Goal: Task Accomplishment & Management: Use online tool/utility

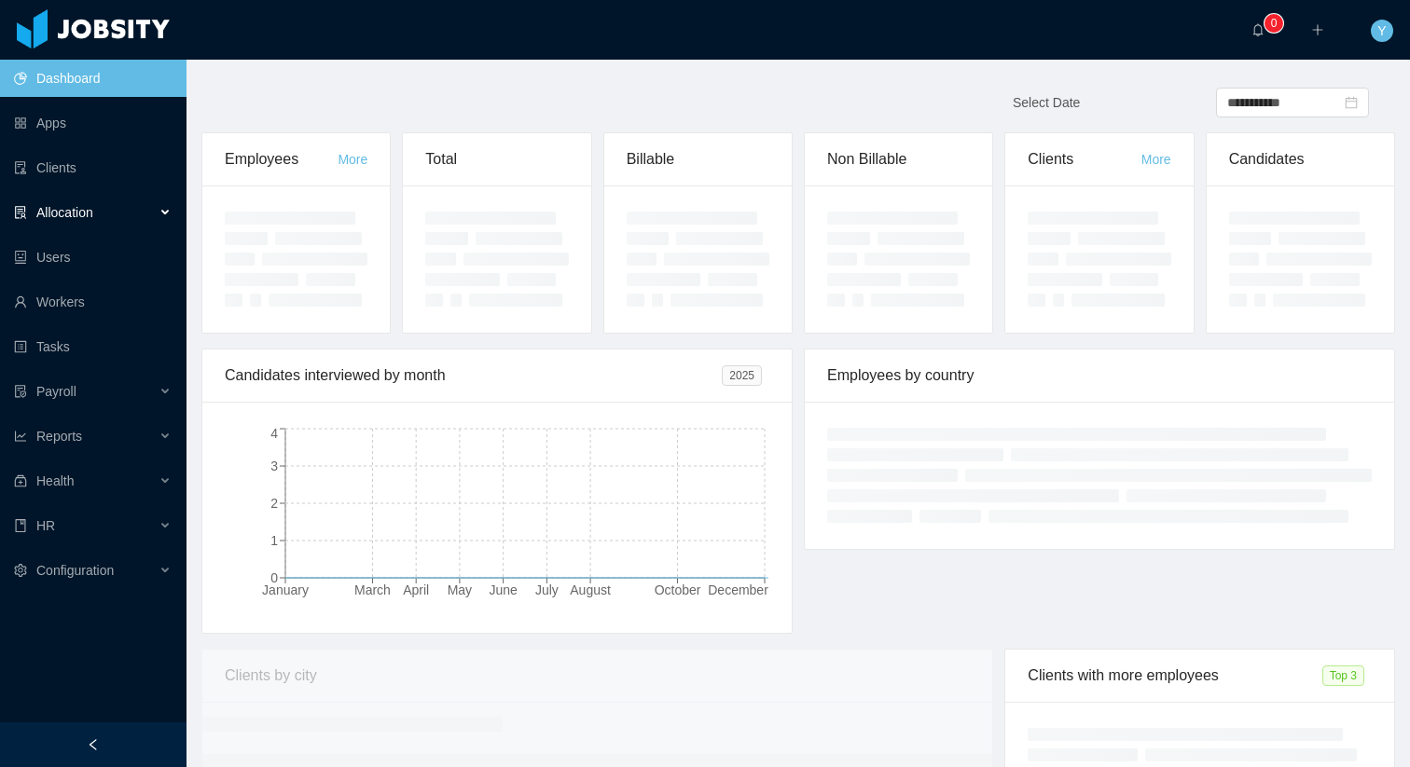
click at [43, 209] on span "Allocation" at bounding box center [64, 212] width 57 height 15
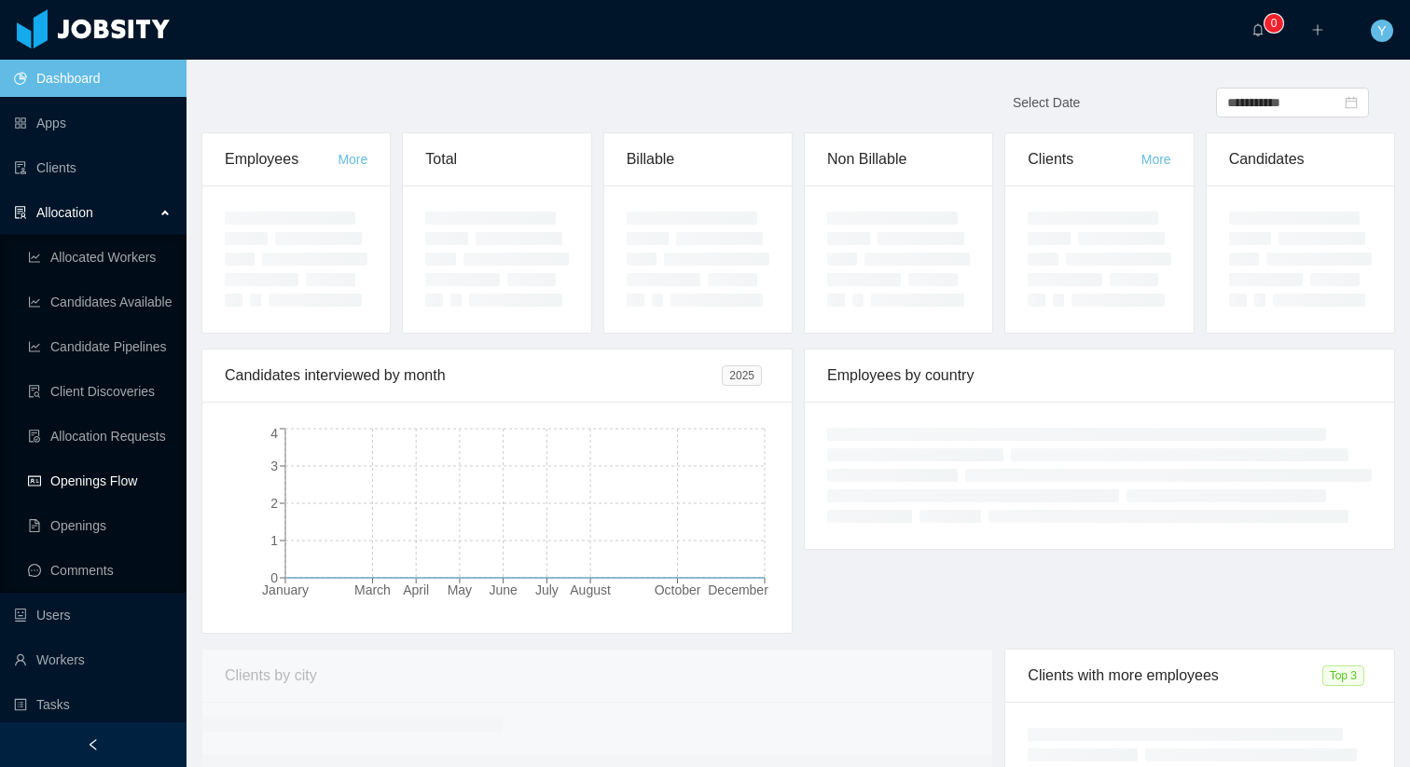
click at [55, 473] on link "Openings Flow" at bounding box center [100, 480] width 144 height 37
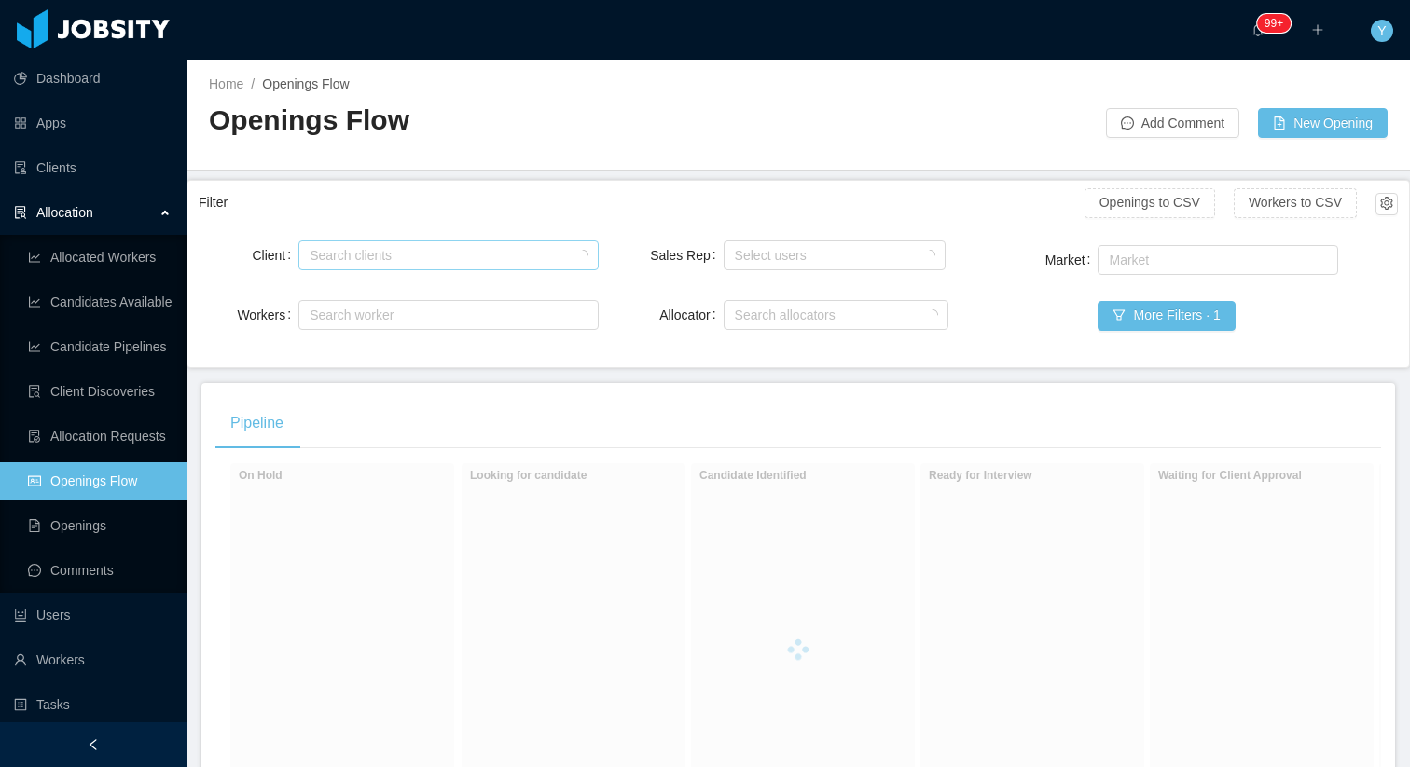
click at [428, 255] on div "Search clients" at bounding box center [444, 255] width 269 height 19
type input "******"
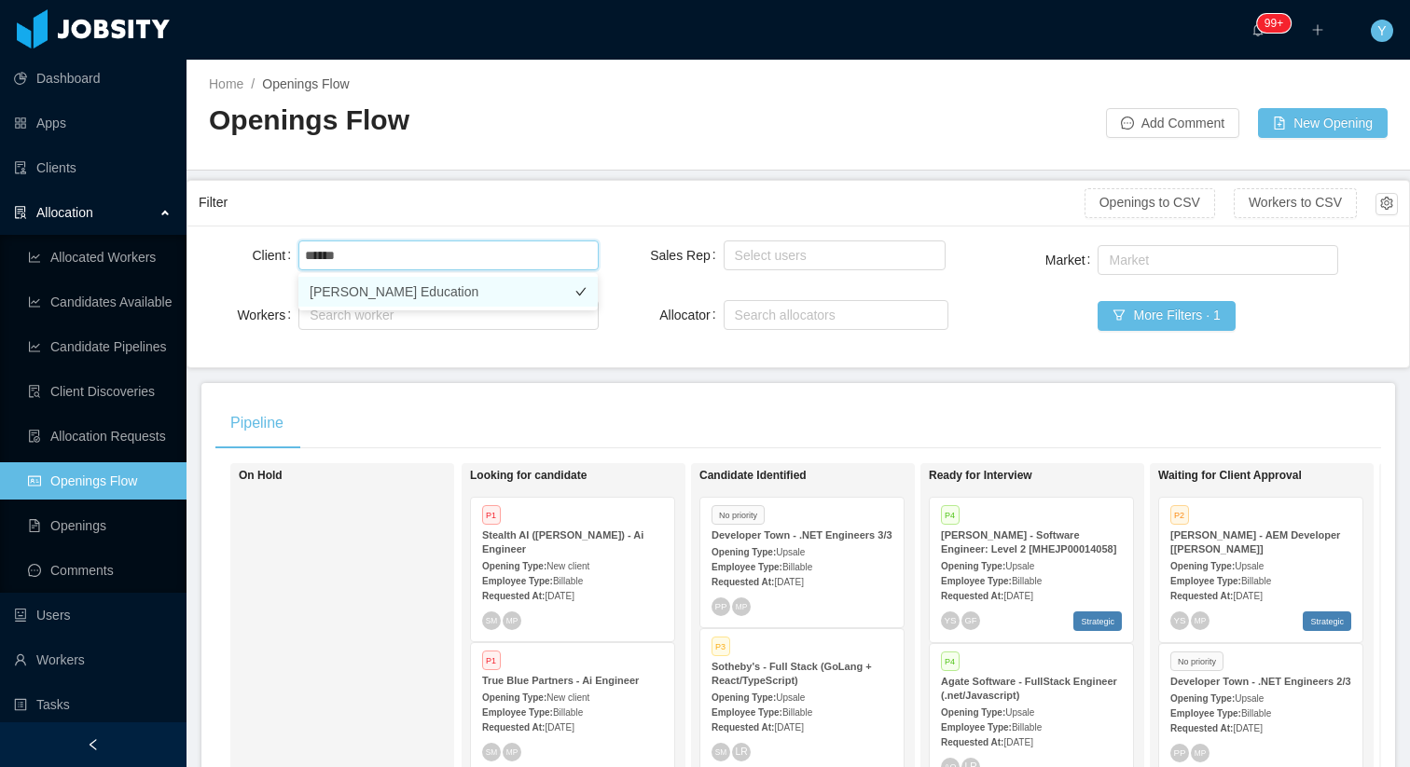
click at [492, 284] on li "[PERSON_NAME] Education" at bounding box center [447, 292] width 299 height 30
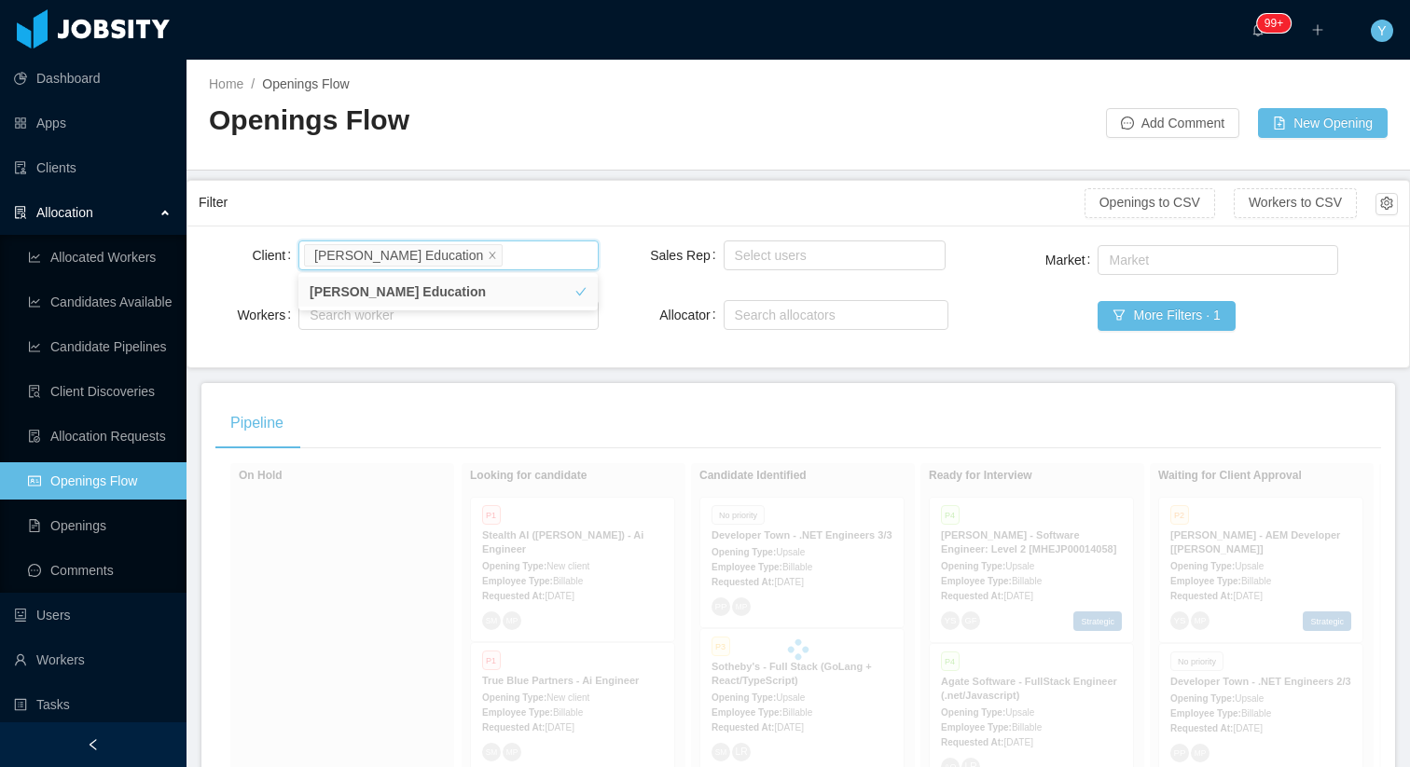
click at [542, 208] on div "Filter" at bounding box center [642, 203] width 886 height 34
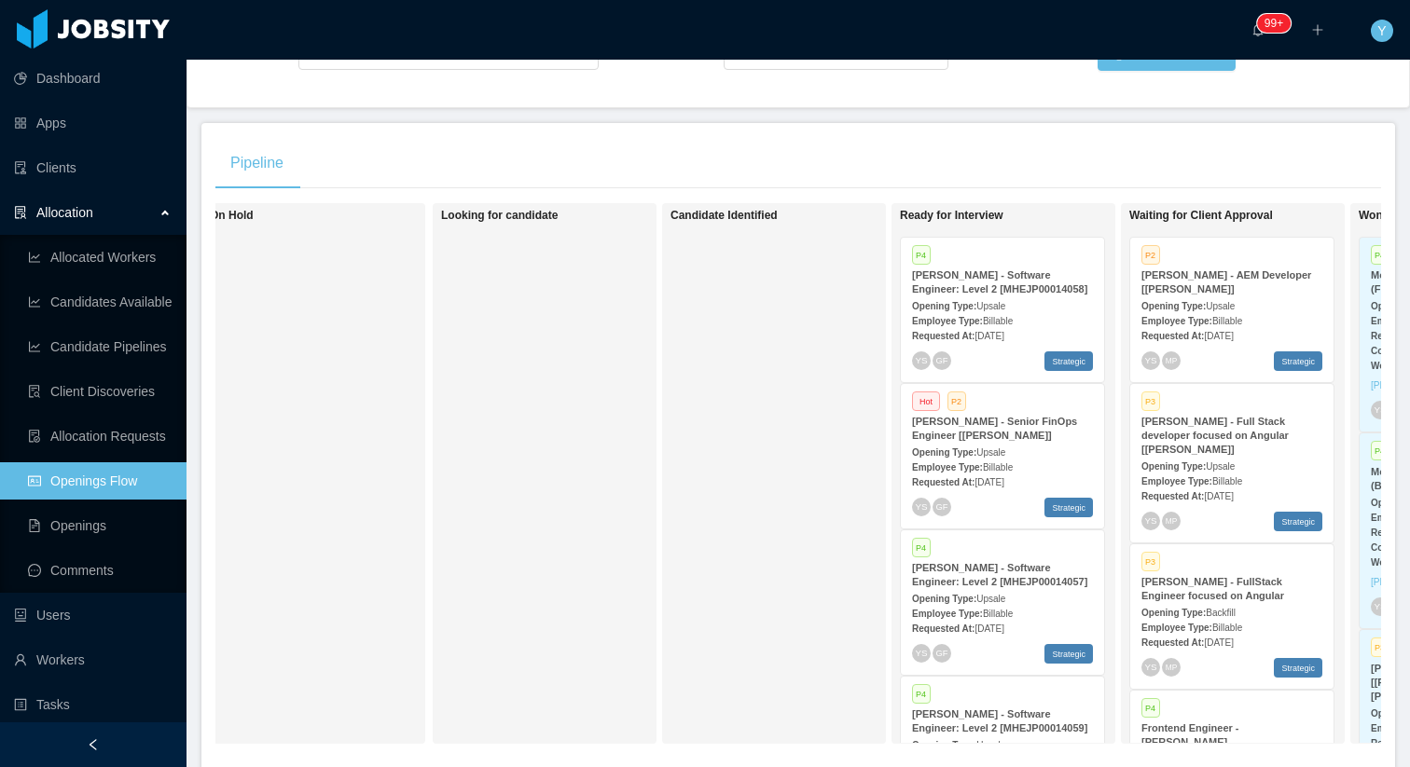
scroll to position [0, 120]
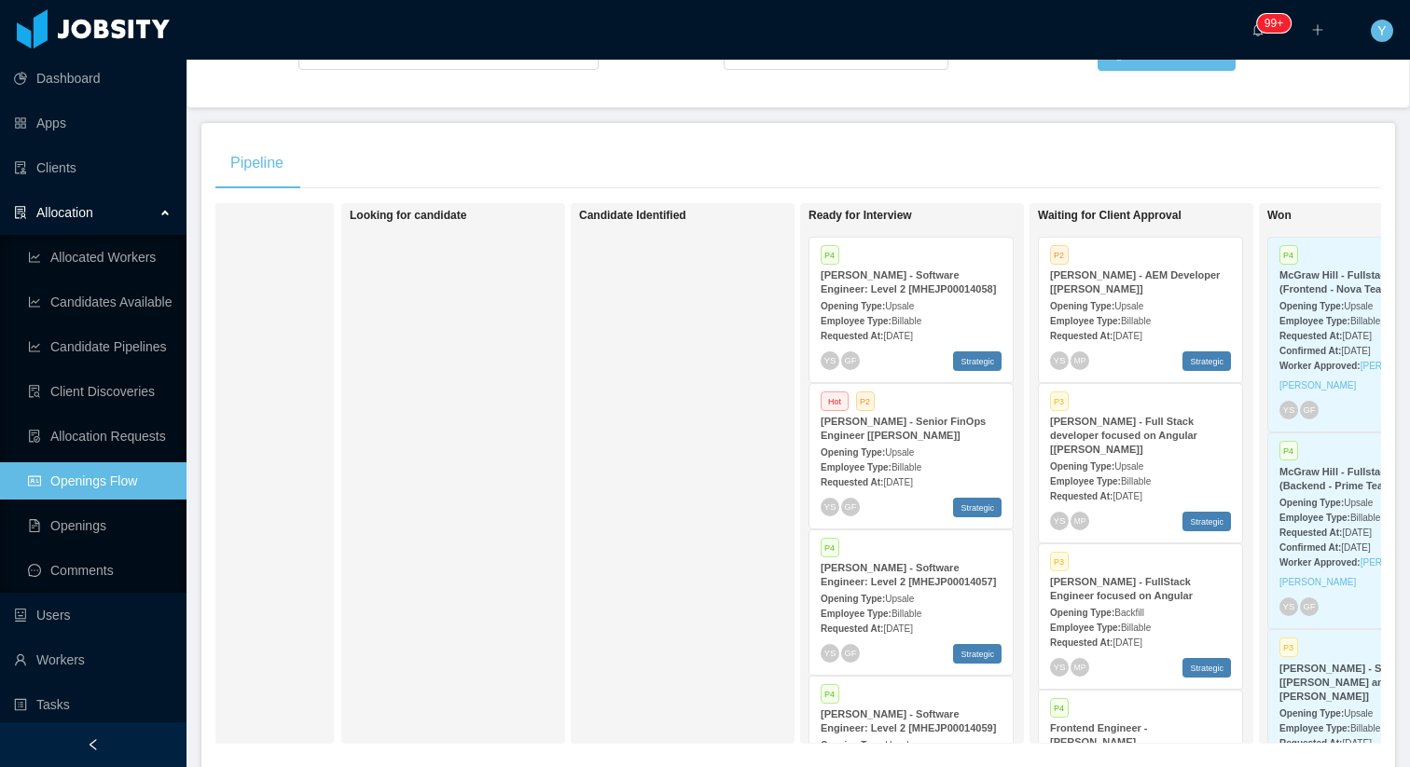
click at [1219, 315] on div "Employee Type: Billable" at bounding box center [1140, 320] width 181 height 20
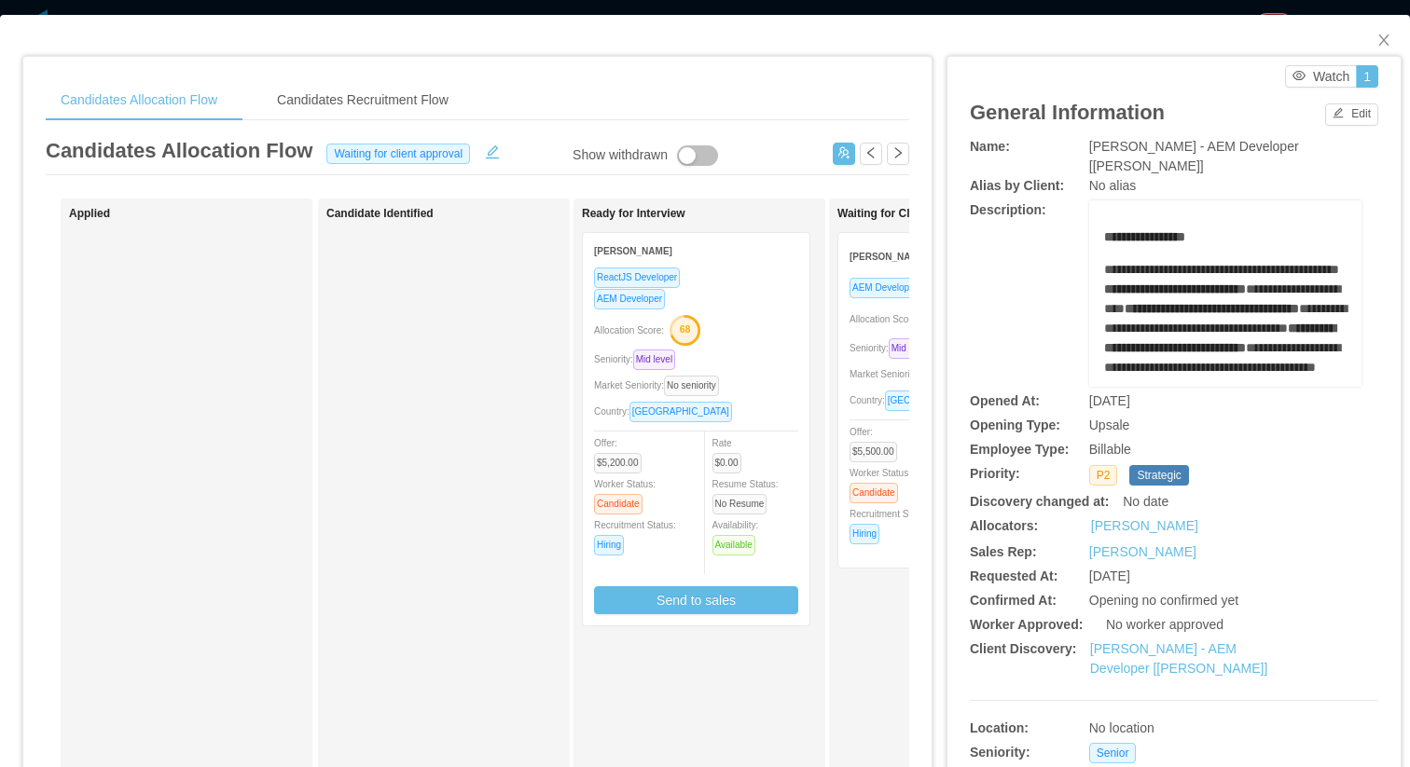
click at [850, 402] on span "Country: [GEOGRAPHIC_DATA]" at bounding box center [921, 400] width 145 height 10
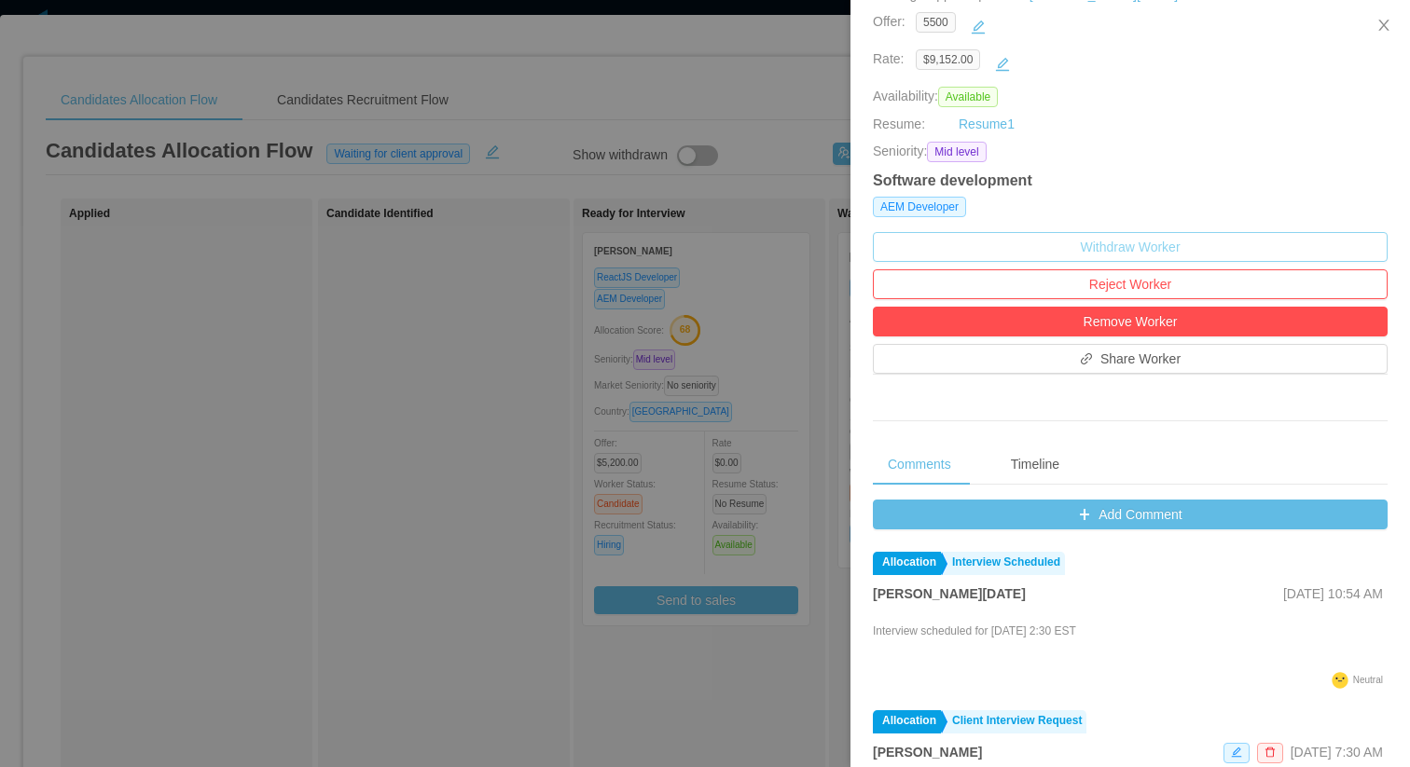
scroll to position [355, 0]
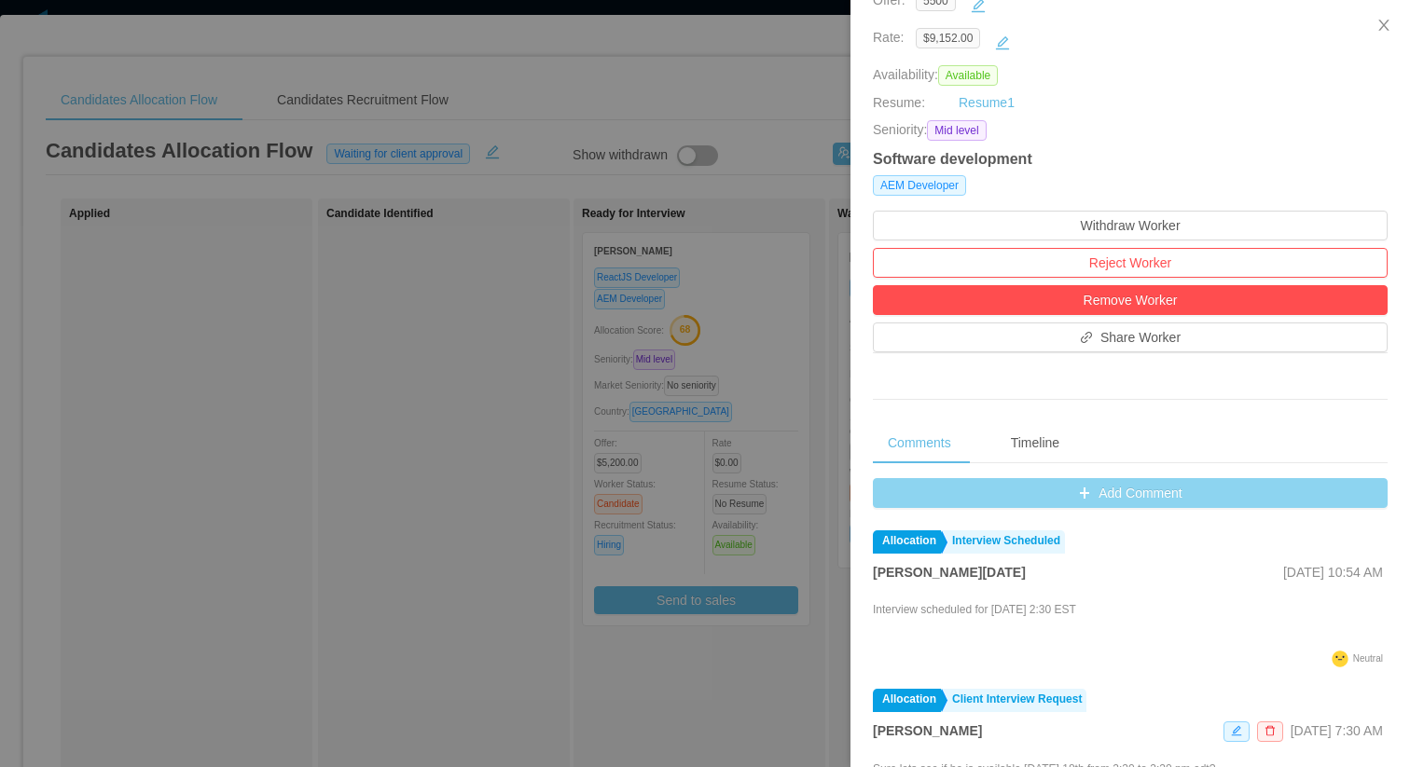
click at [1059, 491] on button "Add Comment" at bounding box center [1130, 493] width 515 height 30
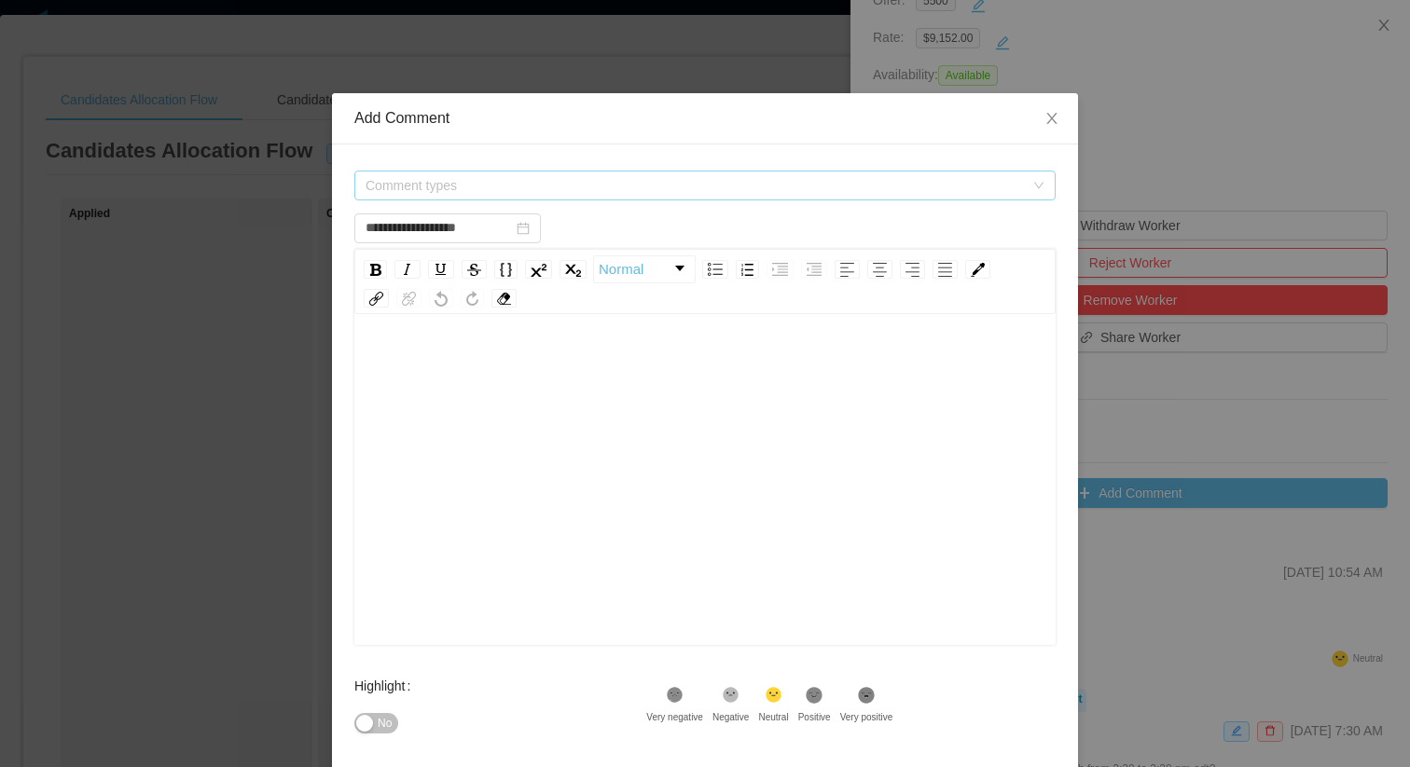
click at [617, 183] on span "Comment types" at bounding box center [694, 185] width 658 height 19
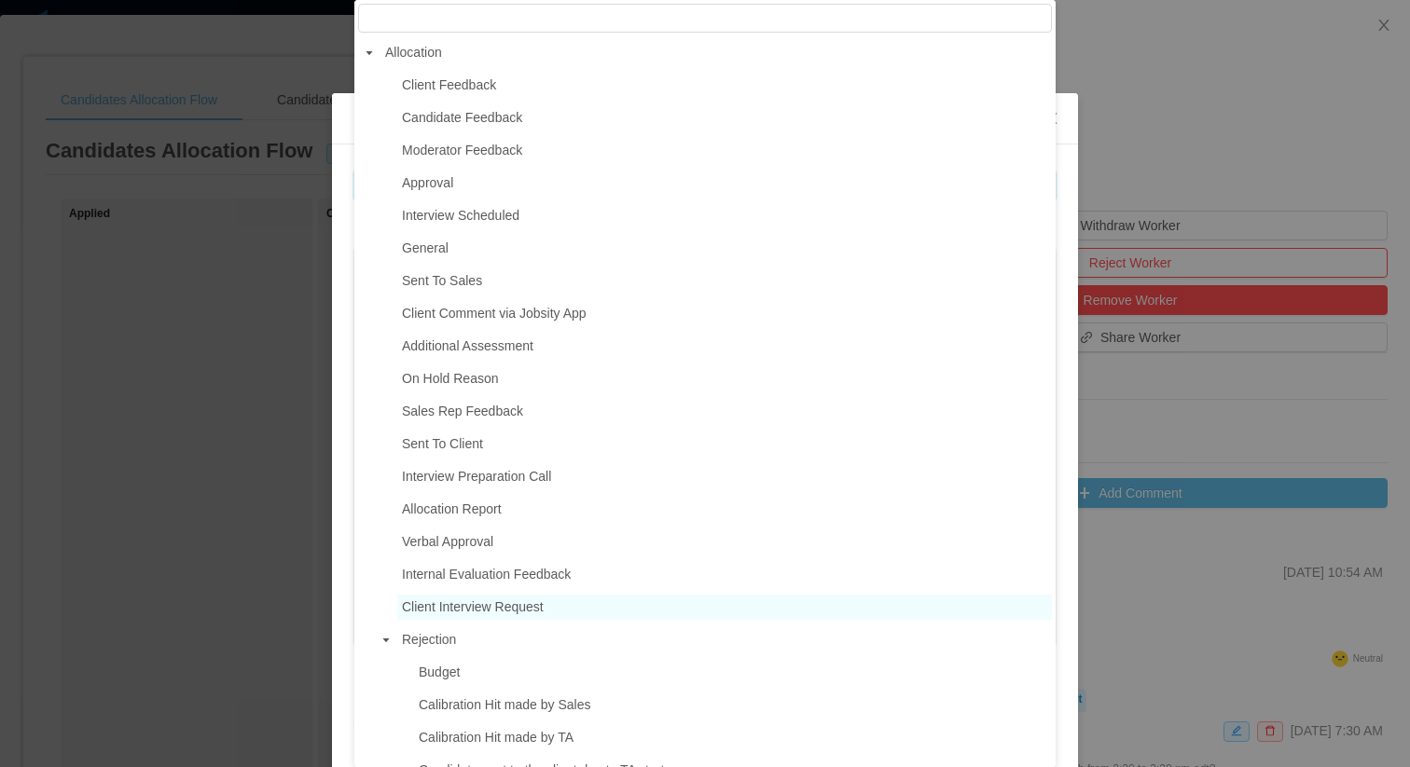
click at [490, 603] on span "Client Interview Request" at bounding box center [473, 606] width 142 height 15
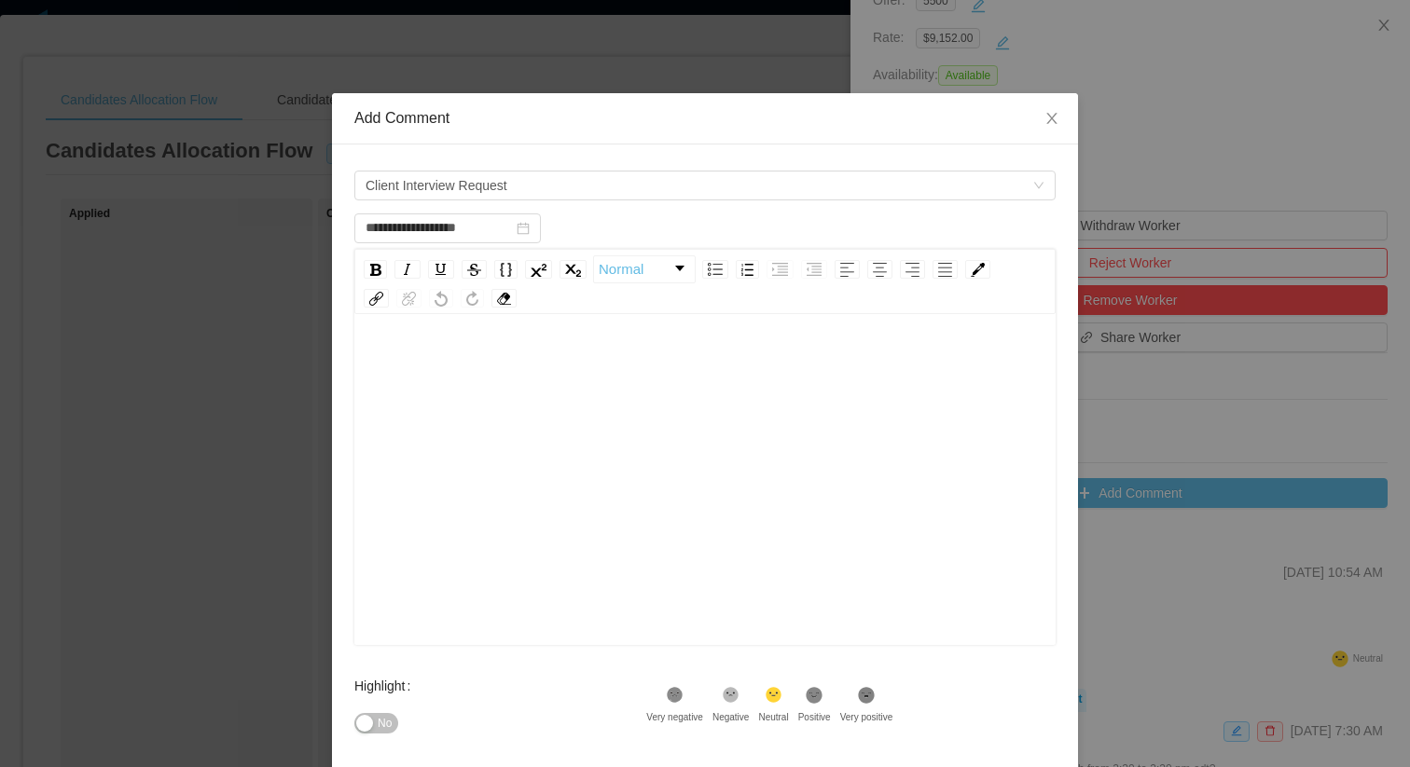
click at [553, 519] on div "rdw-editor" at bounding box center [705, 509] width 672 height 326
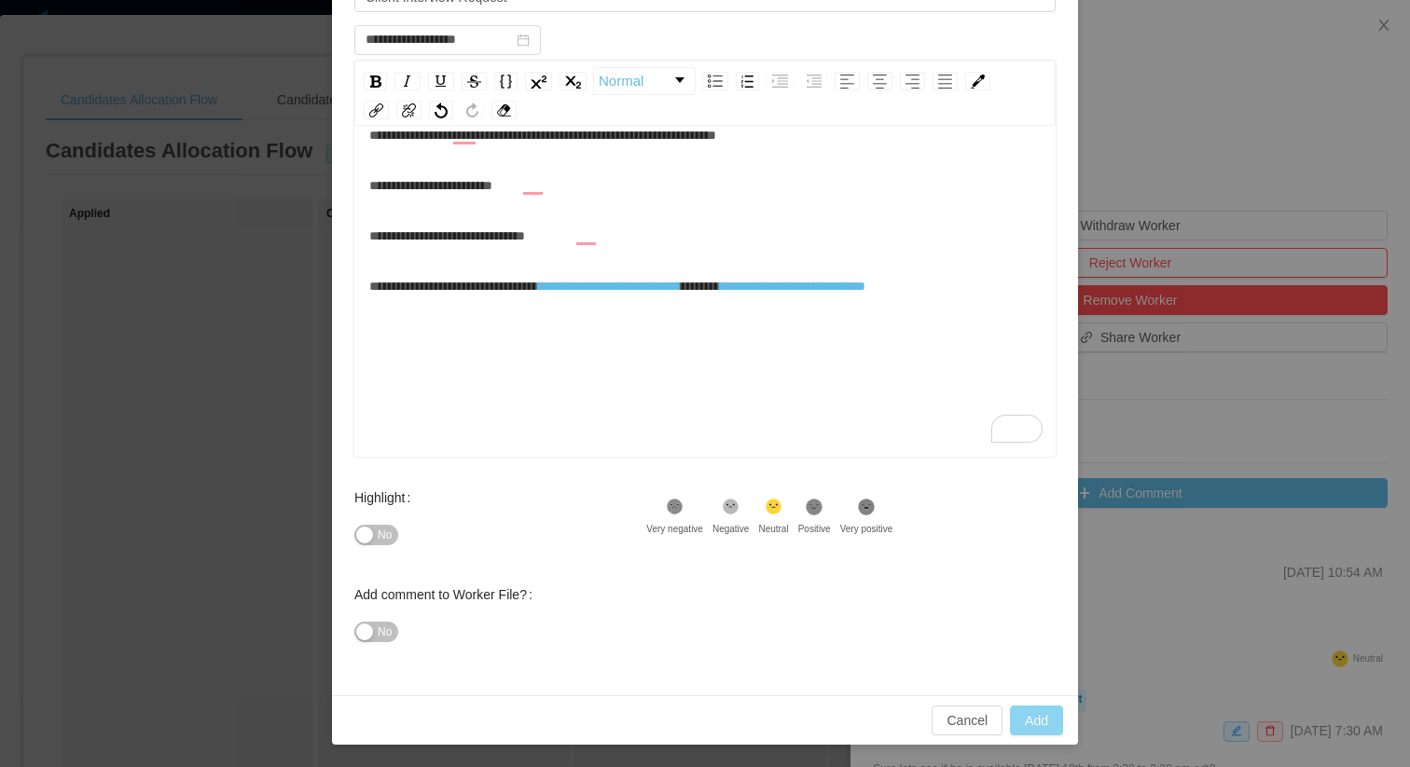
scroll to position [41, 0]
click at [1027, 719] on button "Add" at bounding box center [1036, 721] width 53 height 30
type input "**********"
